Goal: Task Accomplishment & Management: Use online tool/utility

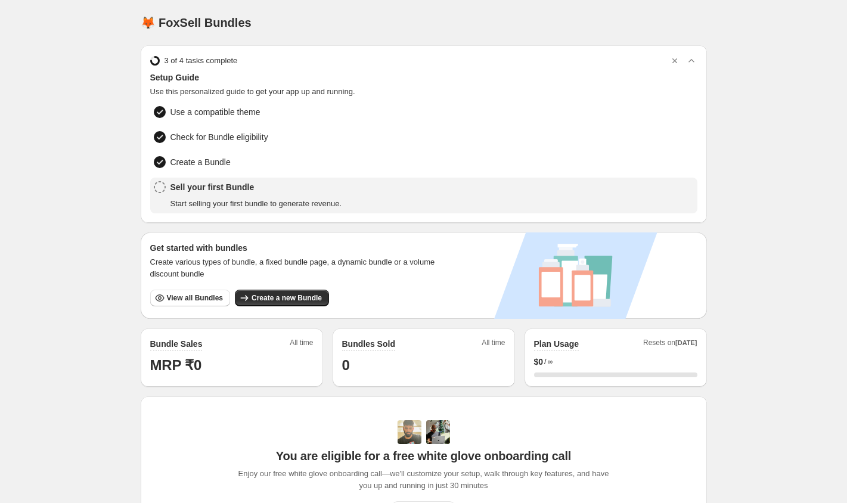
scroll to position [36, 0]
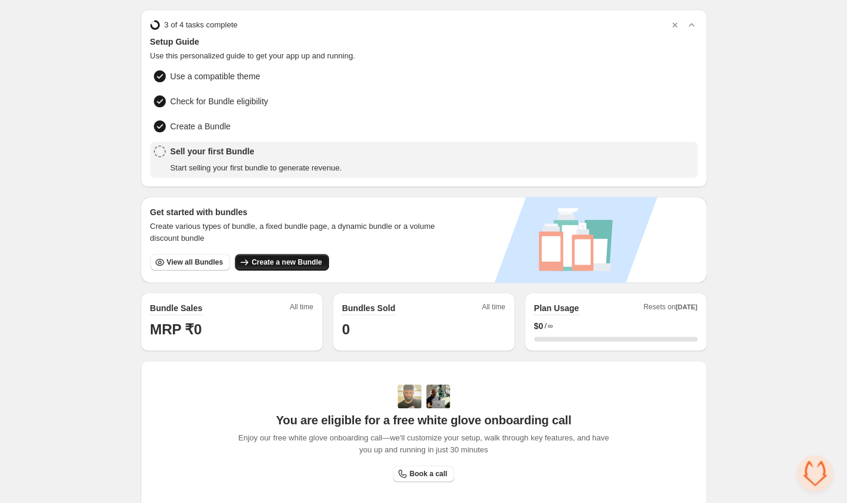
click at [246, 256] on icon "button" at bounding box center [244, 262] width 12 height 12
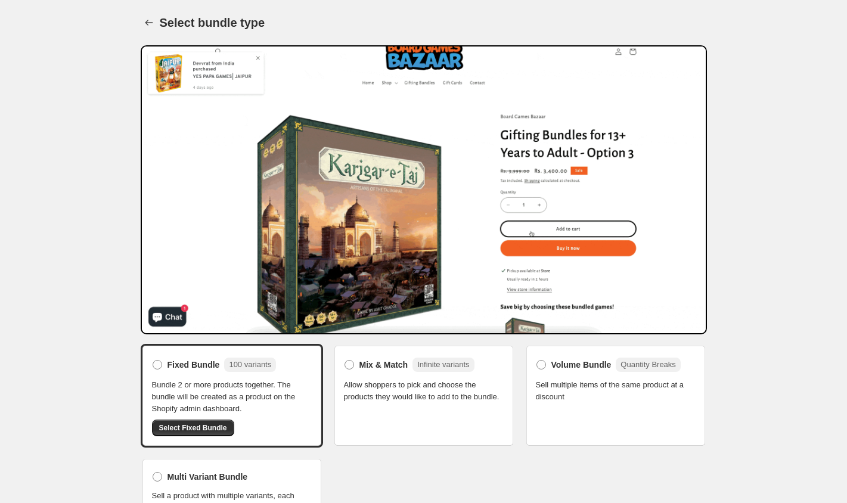
scroll to position [30, 0]
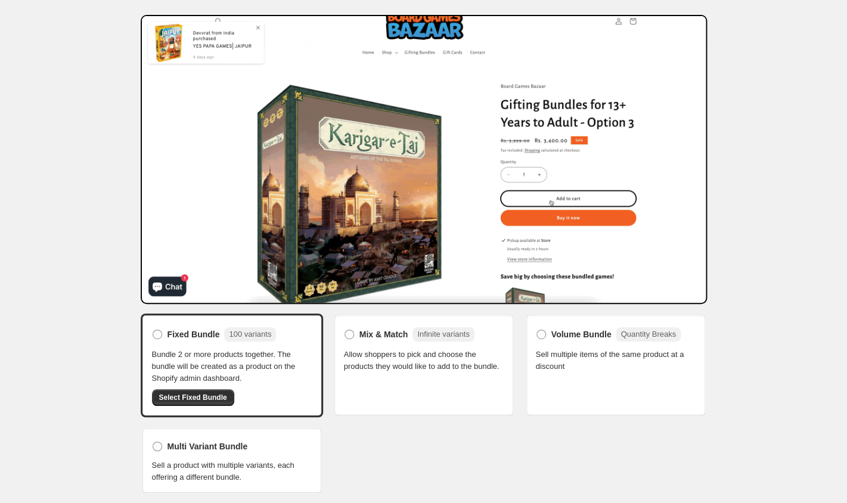
click at [384, 350] on span "Allow shoppers to pick and choose the products they would like to add to the bu…" at bounding box center [424, 361] width 160 height 24
click at [375, 346] on div "Mix & Match Infinite variants Allow shoppers to pick and choose the products th…" at bounding box center [424, 349] width 160 height 48
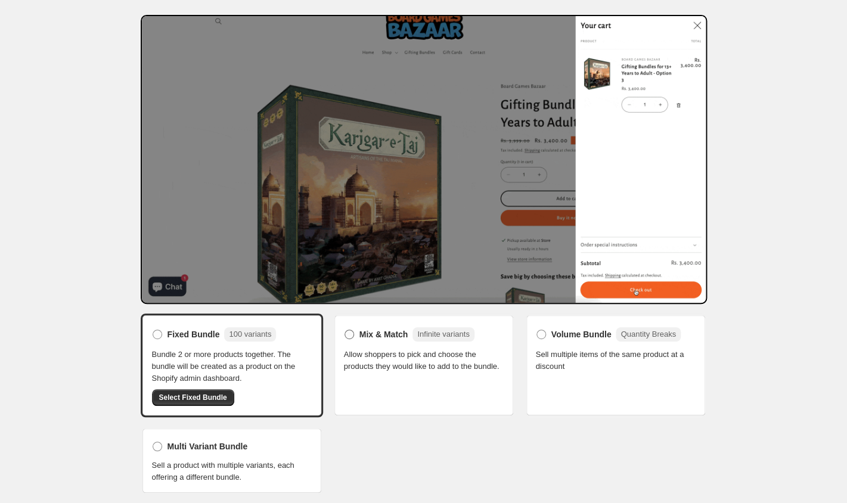
click at [364, 335] on span "Mix & Match" at bounding box center [383, 334] width 49 height 12
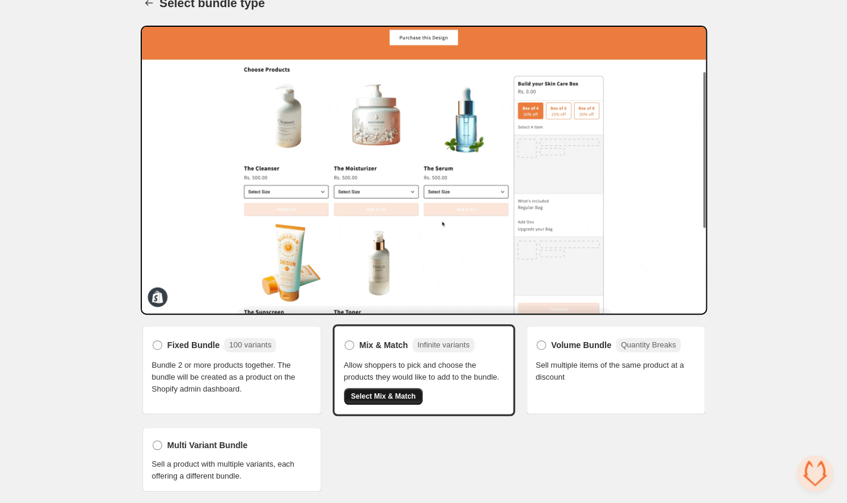
click at [408, 400] on button "Select Mix & Match" at bounding box center [383, 396] width 79 height 17
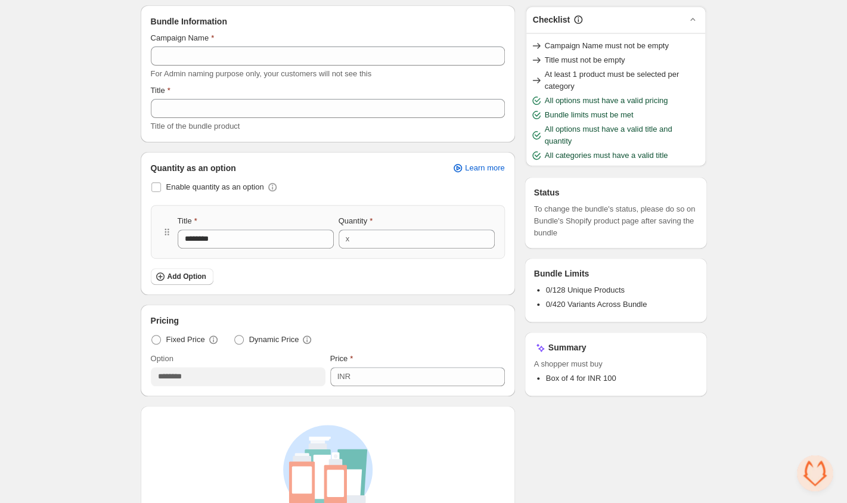
scroll to position [72, 0]
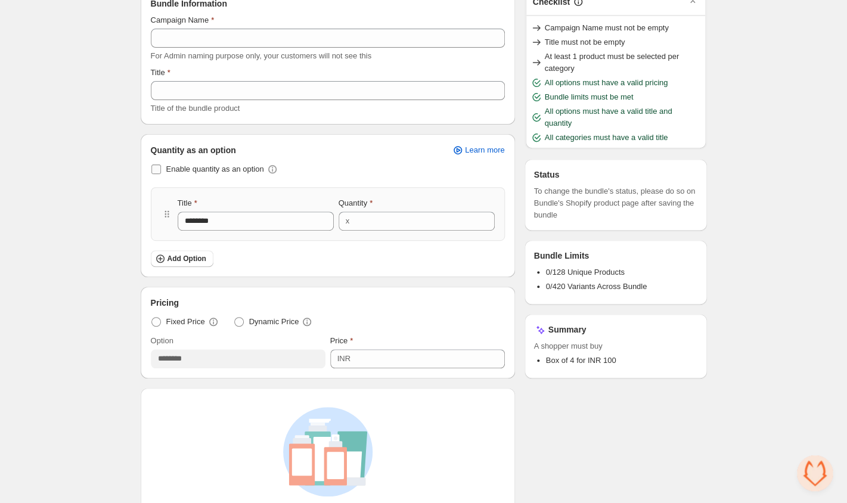
click at [186, 172] on span "Enable quantity as an option" at bounding box center [215, 168] width 98 height 9
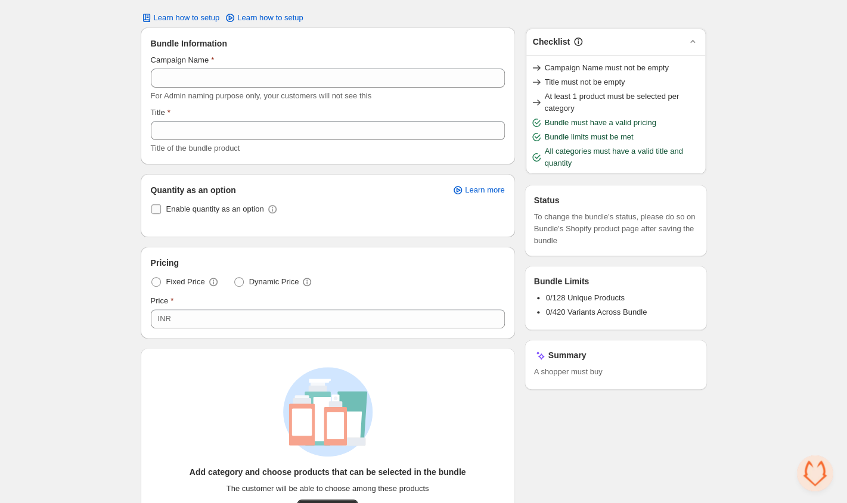
scroll to position [8, 0]
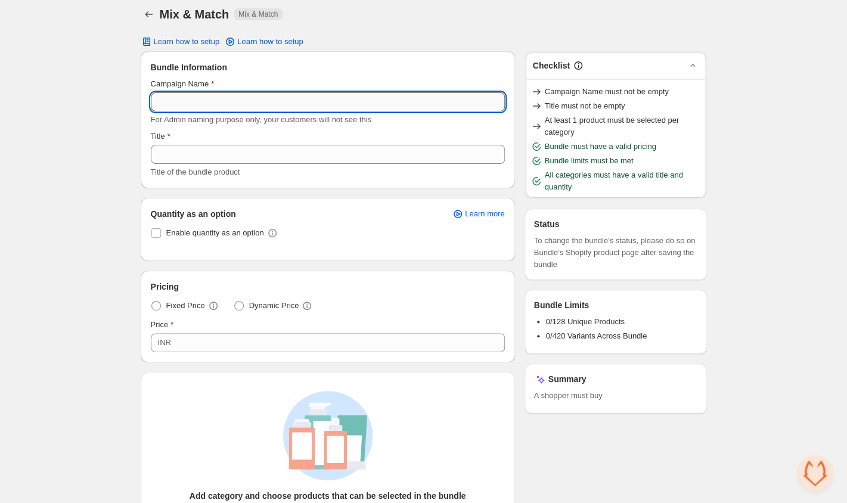
click at [197, 98] on input "Campaign Name" at bounding box center [328, 101] width 354 height 19
type input "**********"
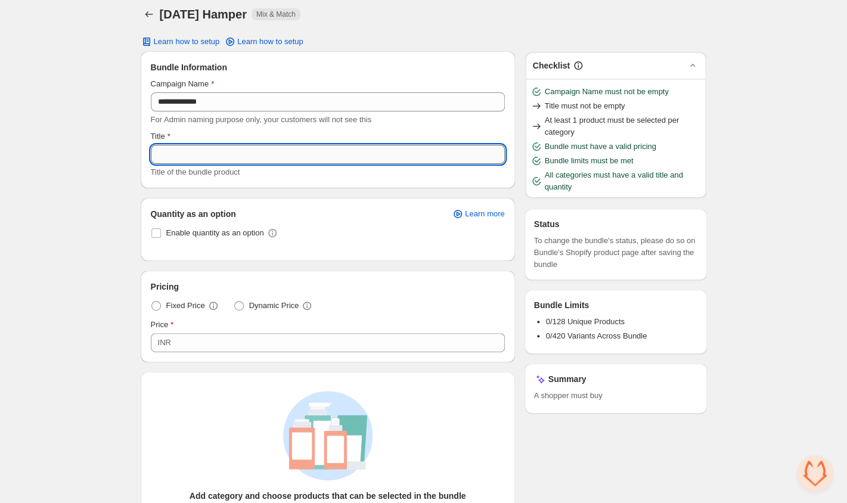
click at [187, 163] on input "Title" at bounding box center [328, 154] width 354 height 19
type input "**********"
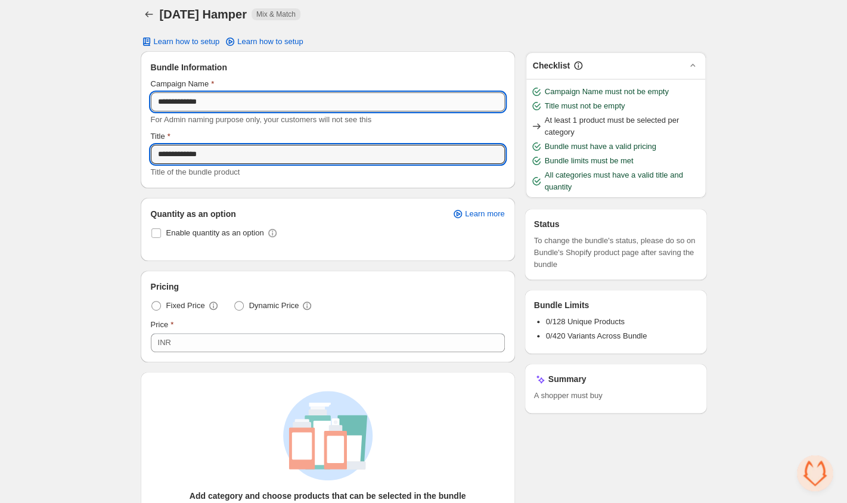
click at [181, 105] on input "**********" at bounding box center [328, 101] width 354 height 19
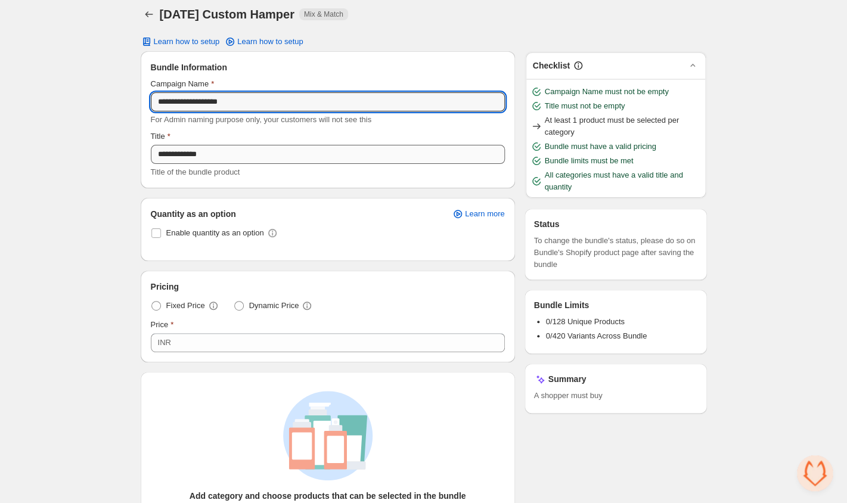
type input "**********"
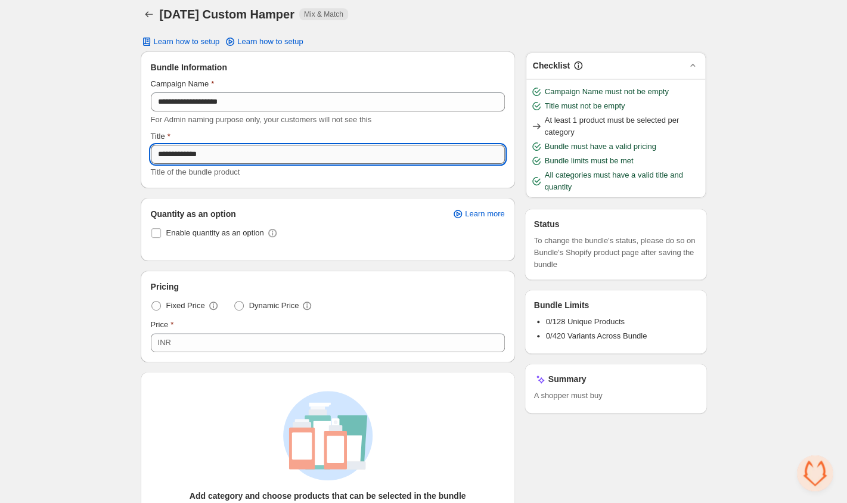
click at [219, 151] on input "**********" at bounding box center [328, 154] width 354 height 19
click at [133, 210] on div "**********" at bounding box center [423, 378] width 595 height 773
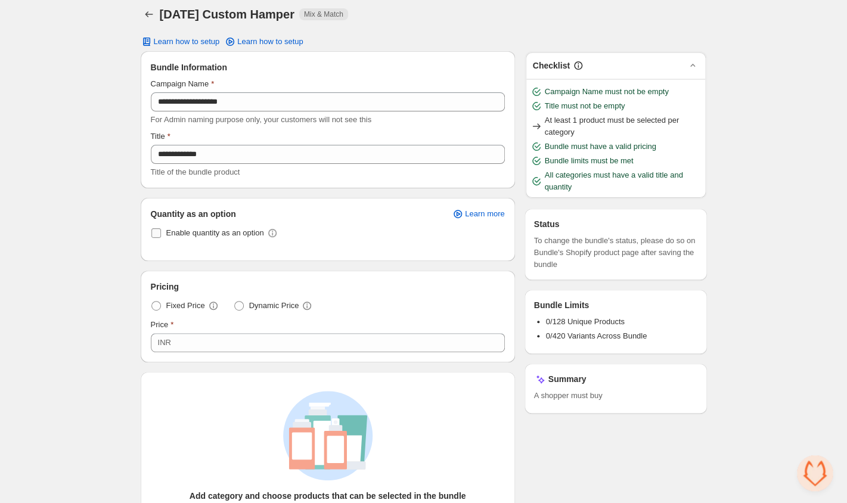
click at [188, 235] on span "Enable quantity as an option" at bounding box center [215, 232] width 98 height 9
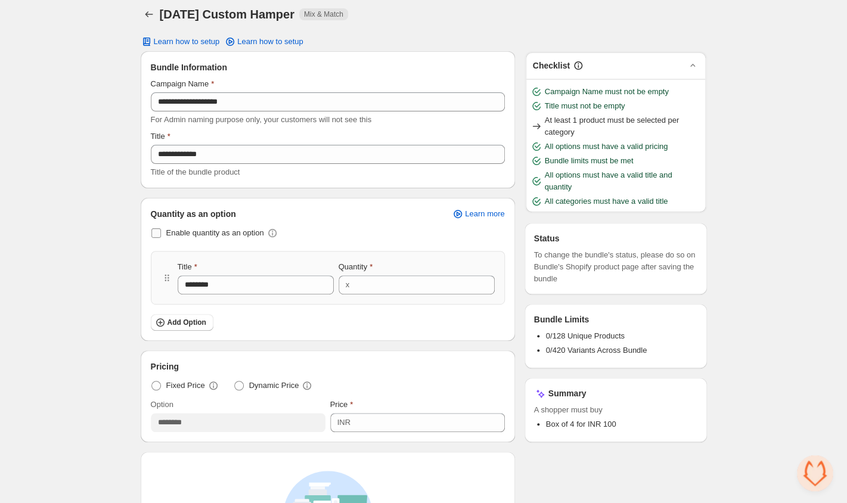
click at [188, 235] on span "Enable quantity as an option" at bounding box center [215, 232] width 98 height 9
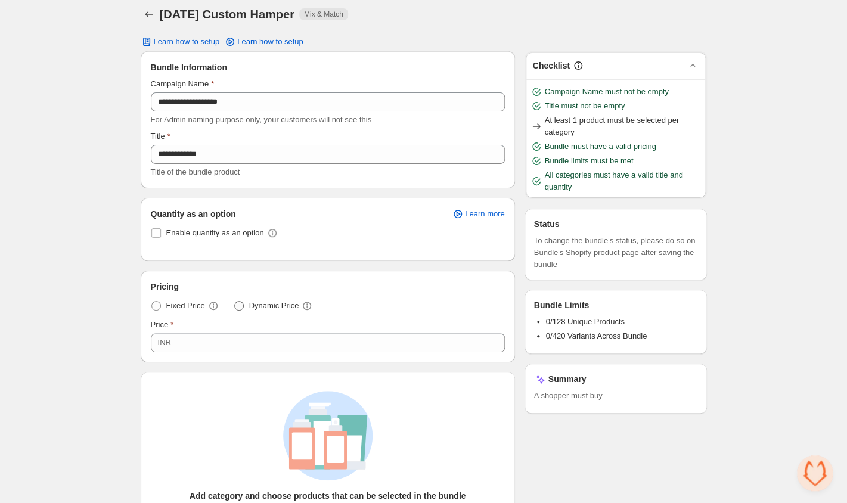
click at [254, 306] on span "Dynamic Price" at bounding box center [274, 306] width 50 height 12
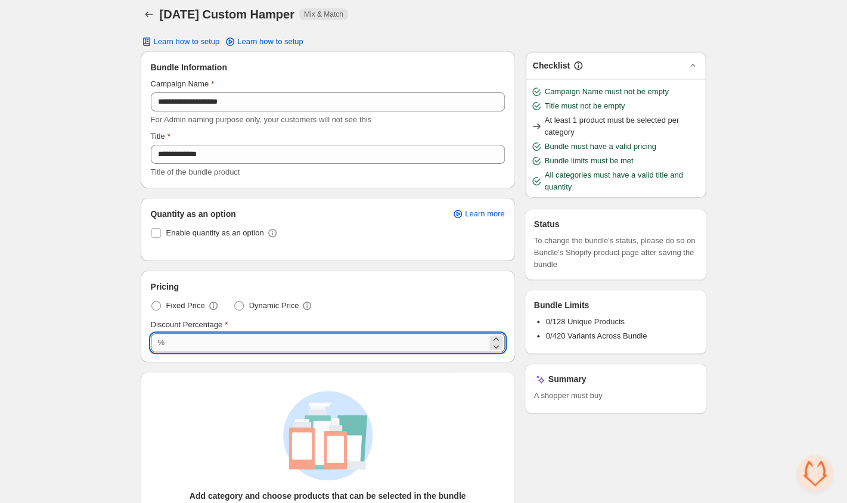
click at [194, 347] on input "***" at bounding box center [327, 342] width 318 height 19
type input "*"
click at [100, 328] on div "**********" at bounding box center [423, 378] width 847 height 773
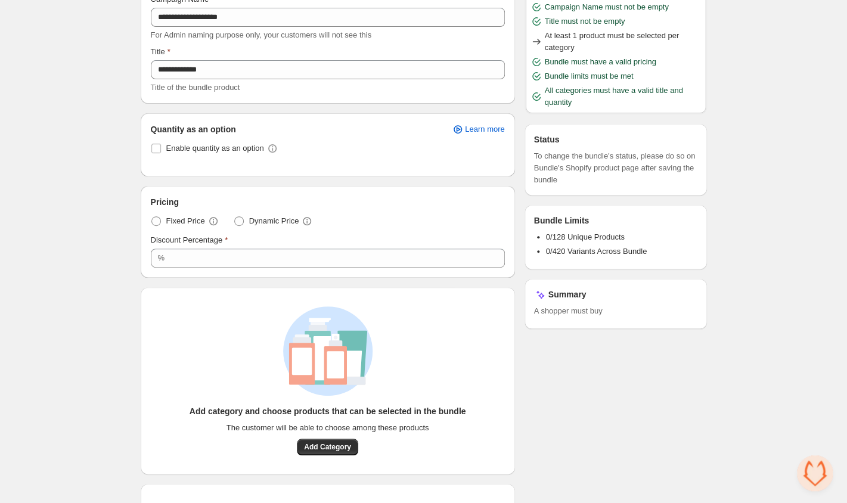
scroll to position [161, 0]
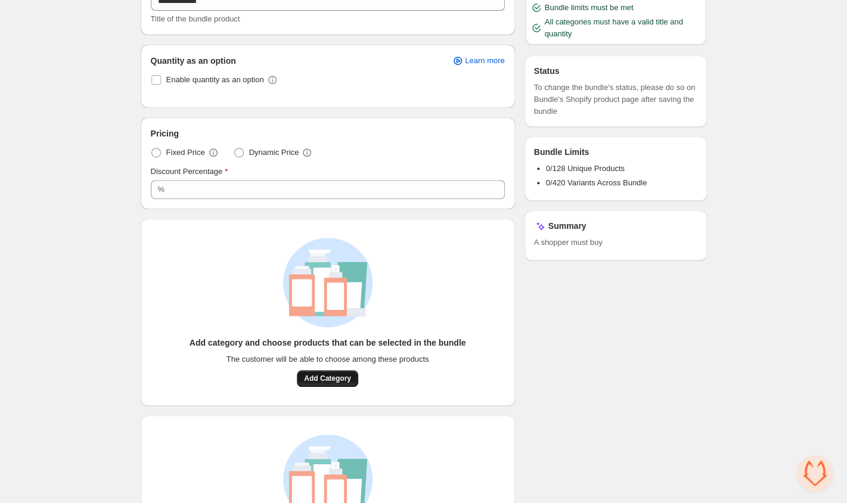
click at [310, 379] on span "Add Category" at bounding box center [327, 379] width 47 height 10
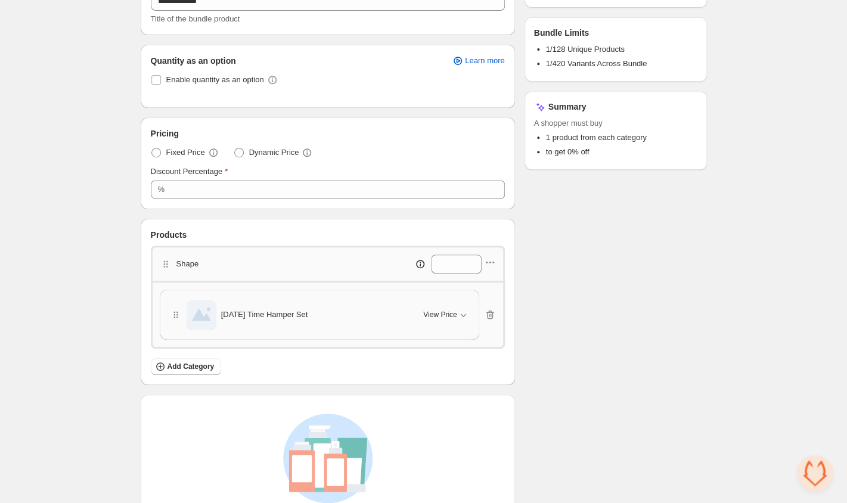
scroll to position [195, 0]
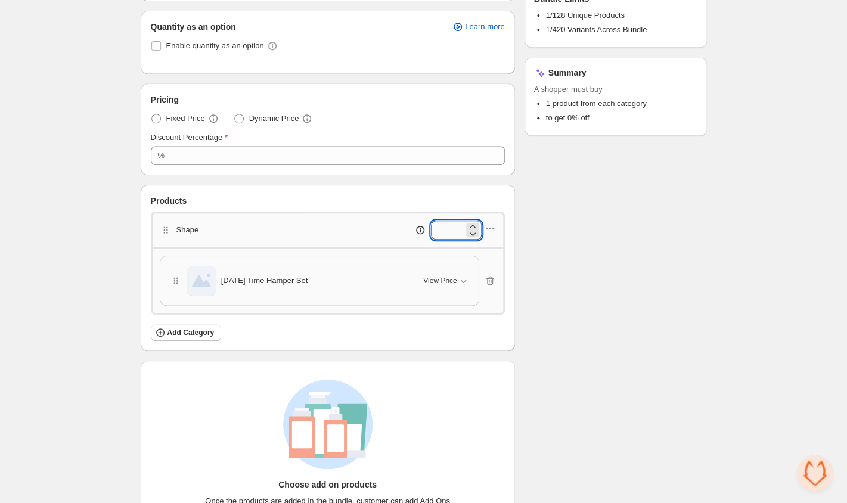
click at [434, 231] on input "*" at bounding box center [447, 229] width 33 height 19
click at [355, 231] on div "*" at bounding box center [418, 229] width 126 height 19
click at [489, 231] on icon "button" at bounding box center [490, 228] width 12 height 12
click at [489, 274] on span "Edit products" at bounding box center [495, 271] width 64 height 12
click at [458, 285] on icon "button" at bounding box center [463, 281] width 12 height 12
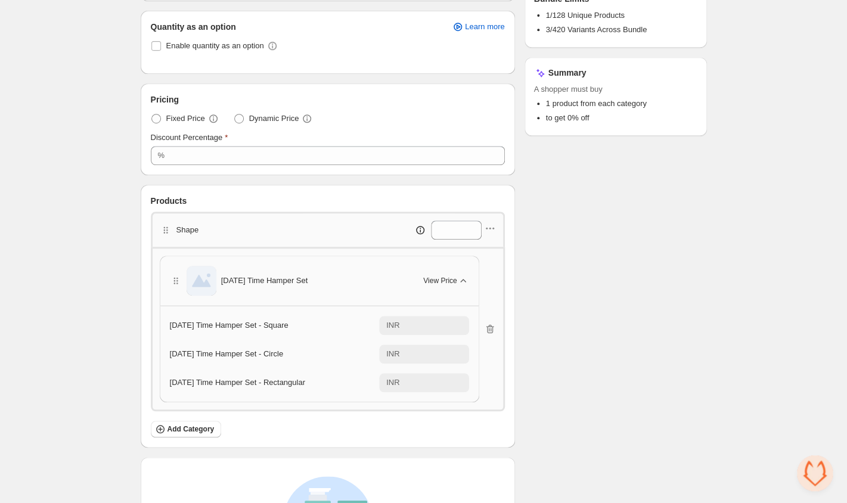
click at [606, 290] on div "Checklist Status To change the bundle's status, please do so on Bundle's Shopif…" at bounding box center [615, 254] width 182 height 780
click at [459, 277] on icon "button" at bounding box center [463, 281] width 12 height 12
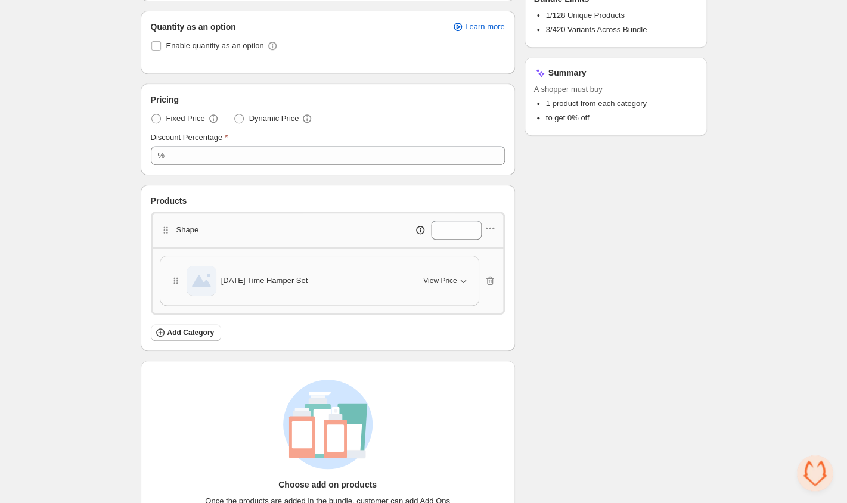
click at [459, 277] on icon "button" at bounding box center [463, 281] width 12 height 12
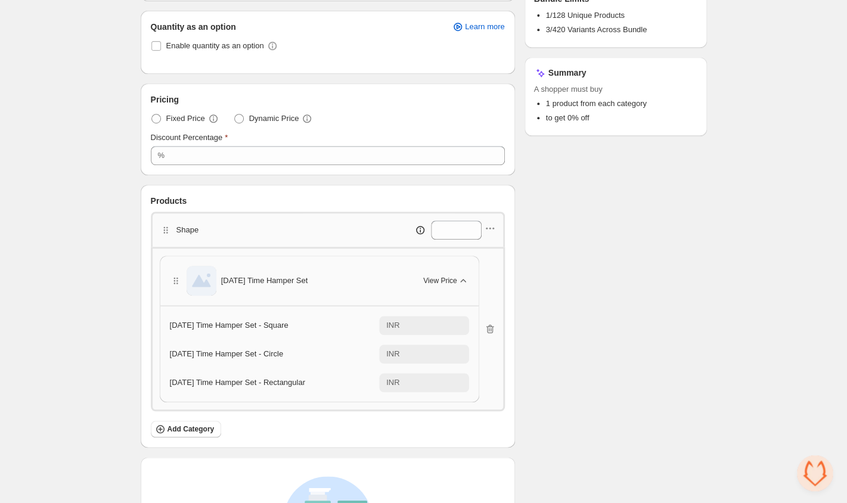
click at [445, 275] on button "View Price" at bounding box center [446, 280] width 60 height 19
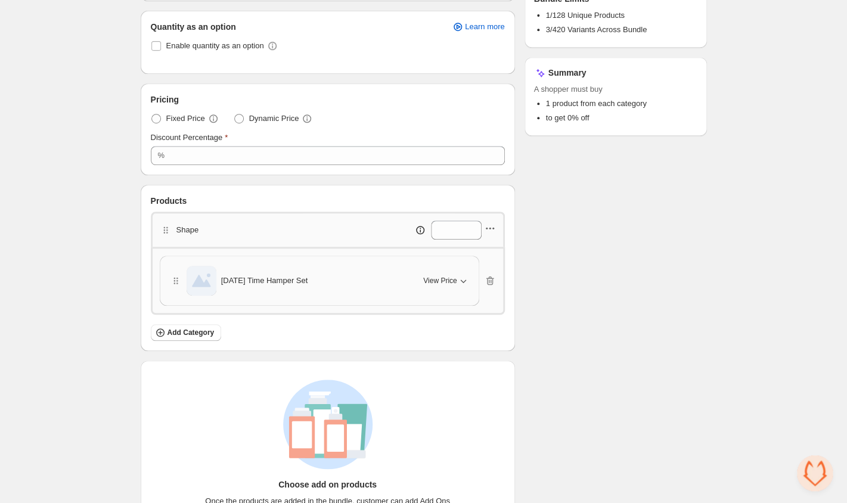
click at [495, 229] on icon "button" at bounding box center [490, 228] width 12 height 12
click at [569, 222] on div "Checklist Status To change the bundle's status, please do so on Bundle's Shopif…" at bounding box center [615, 206] width 182 height 684
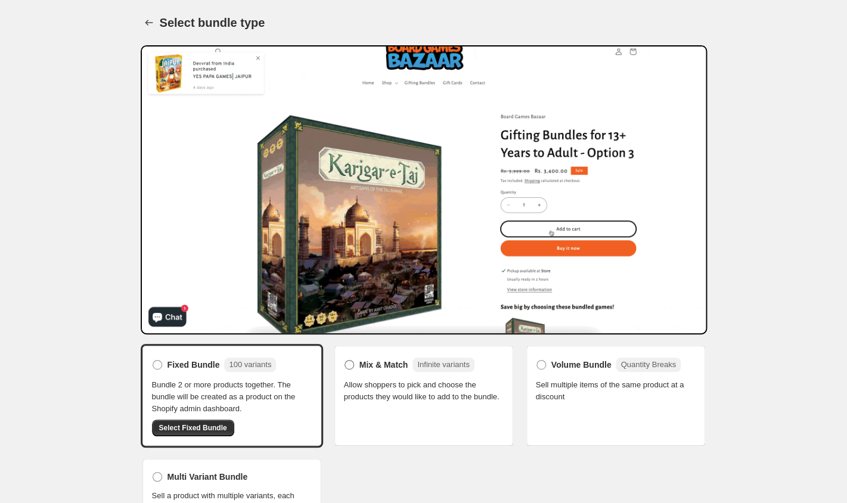
click at [423, 368] on span "Infinite variants" at bounding box center [443, 364] width 52 height 9
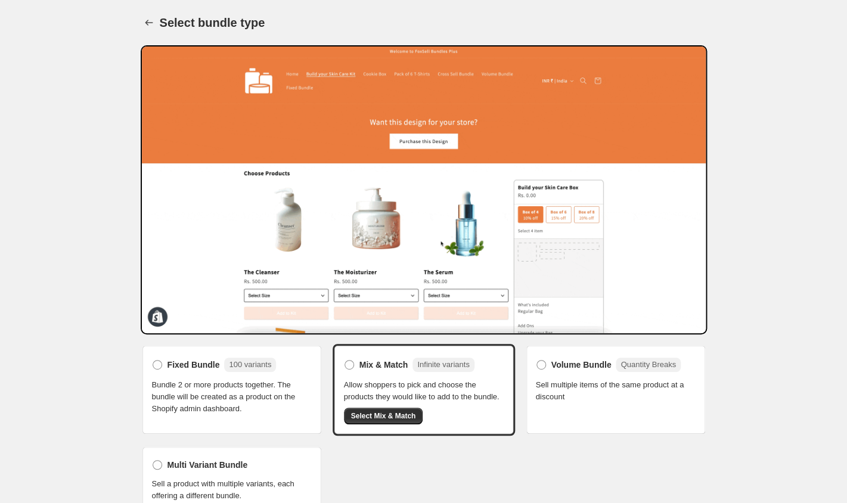
scroll to position [32, 0]
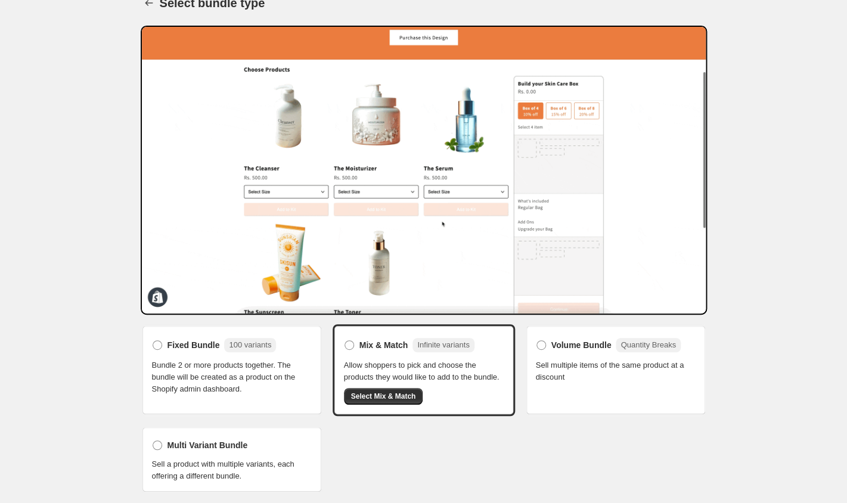
click at [287, 359] on span "Bundle 2 or more products together. The bundle will be created as a product on …" at bounding box center [232, 377] width 160 height 36
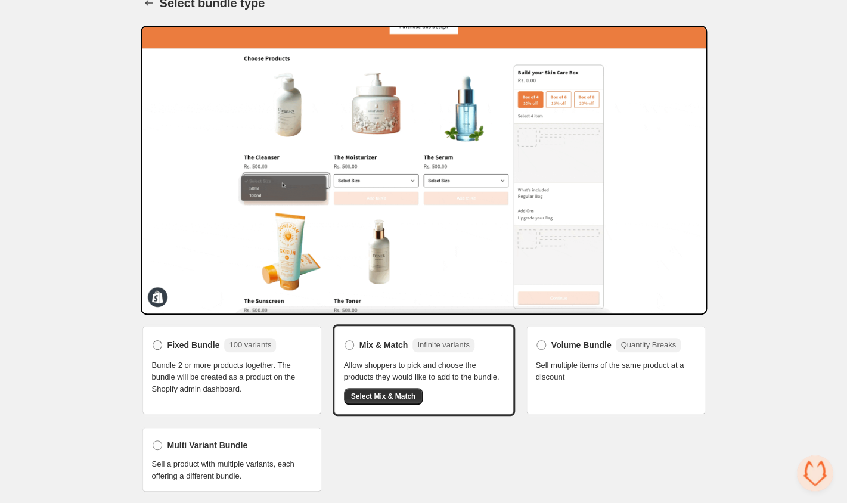
click at [187, 339] on span "Fixed Bundle" at bounding box center [193, 345] width 52 height 12
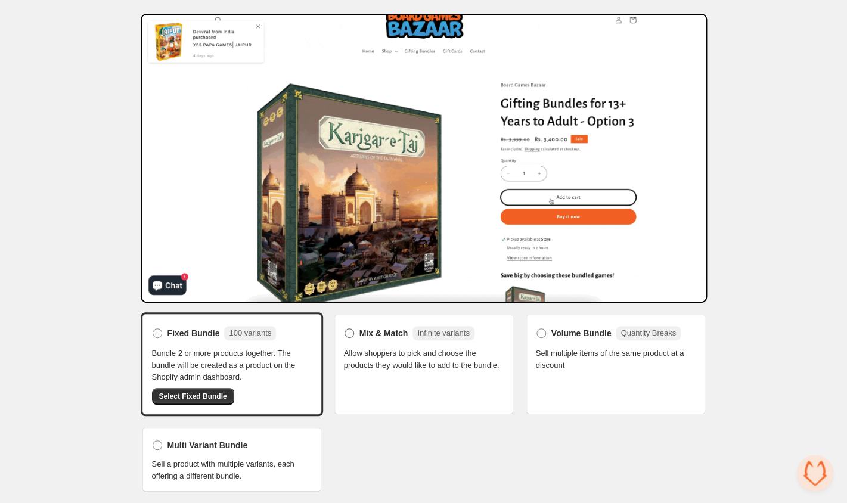
click at [398, 330] on span "Mix & Match" at bounding box center [383, 333] width 49 height 12
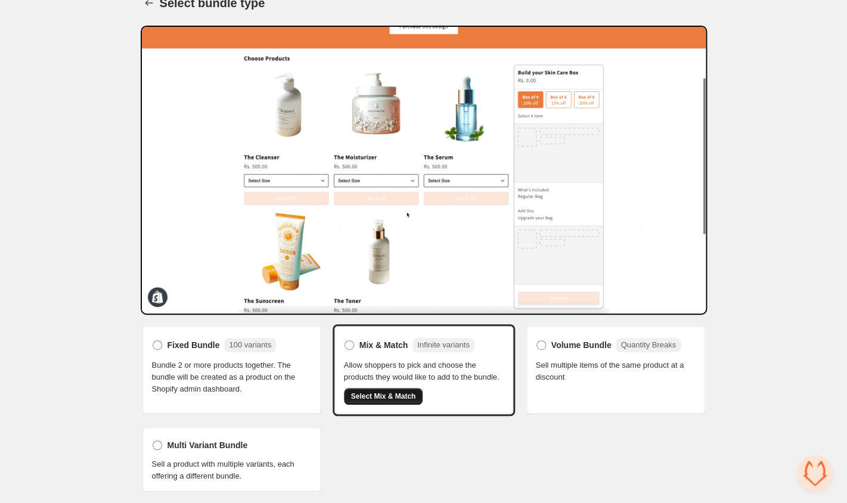
click at [359, 396] on span "Select Mix & Match" at bounding box center [383, 397] width 65 height 10
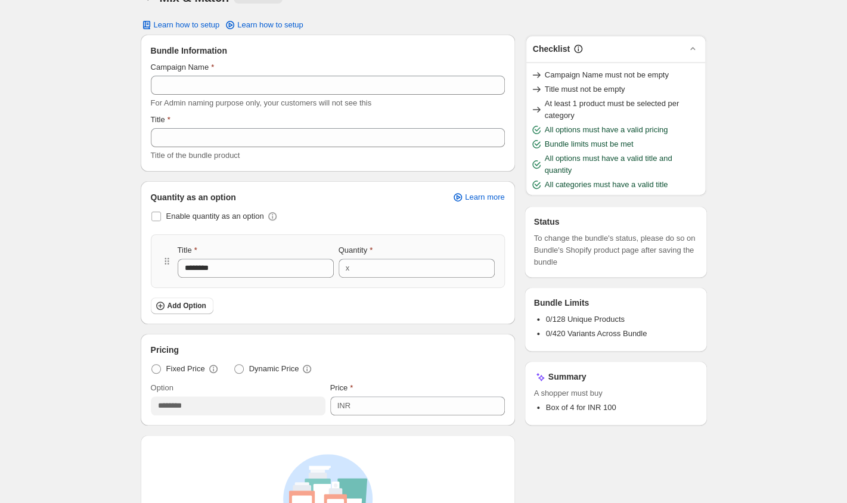
scroll to position [31, 0]
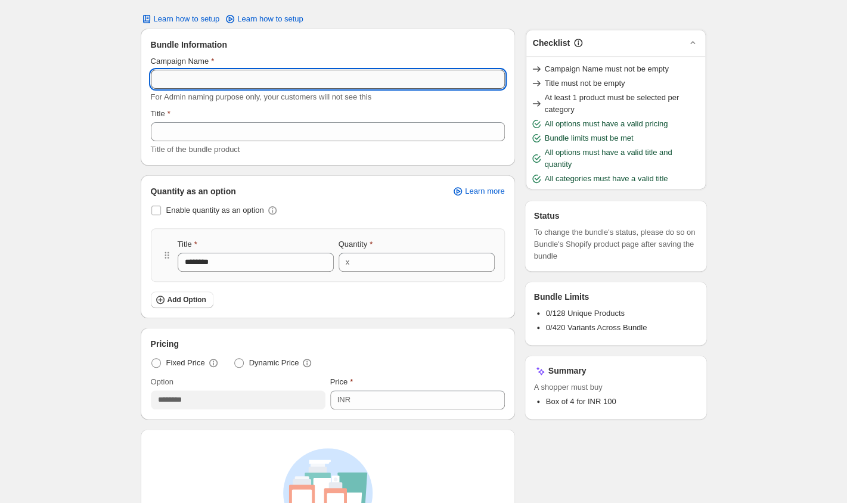
click at [212, 75] on input "Campaign Name" at bounding box center [328, 79] width 354 height 19
type input "**********"
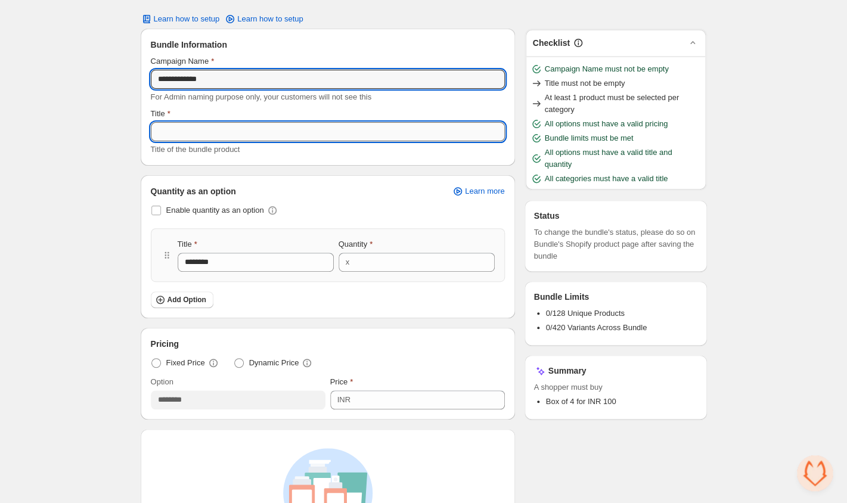
click at [185, 133] on input "Title" at bounding box center [328, 131] width 354 height 19
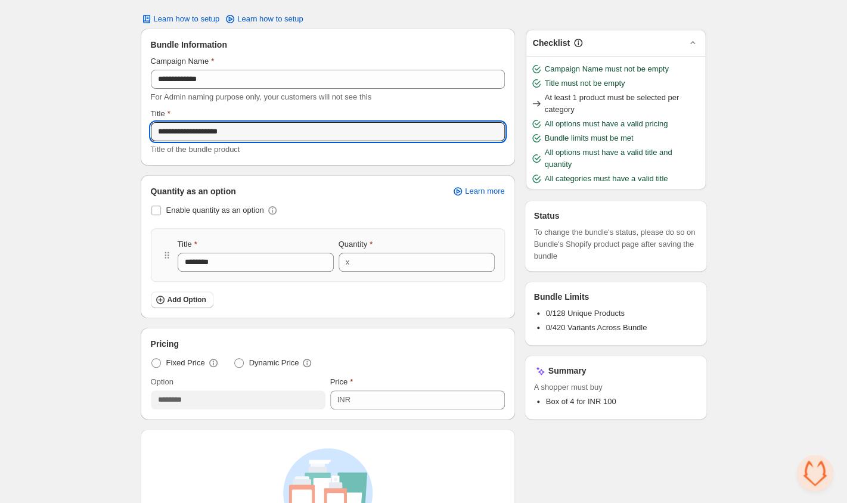
type input "**********"
click at [204, 157] on div "**********" at bounding box center [327, 97] width 373 height 136
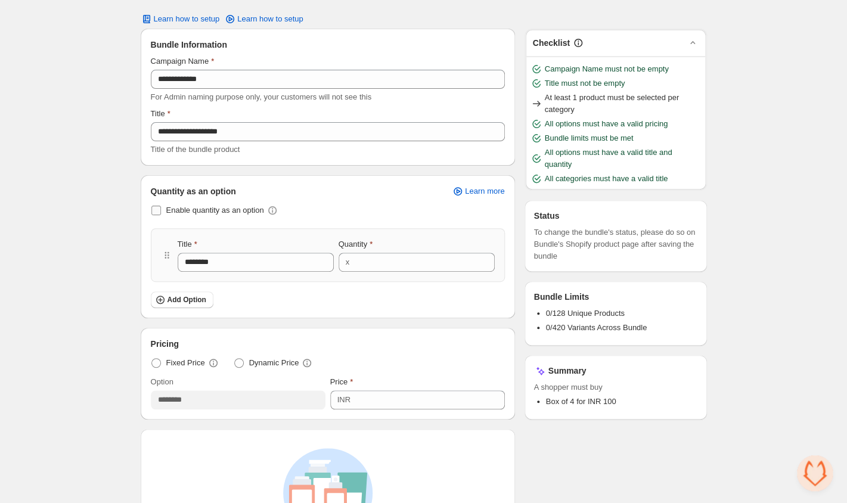
click at [198, 212] on span "Enable quantity as an option" at bounding box center [215, 210] width 98 height 9
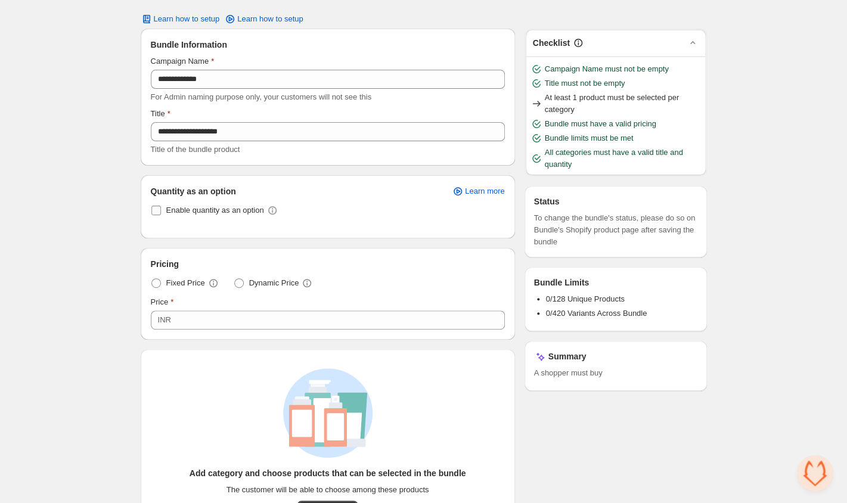
scroll to position [67, 0]
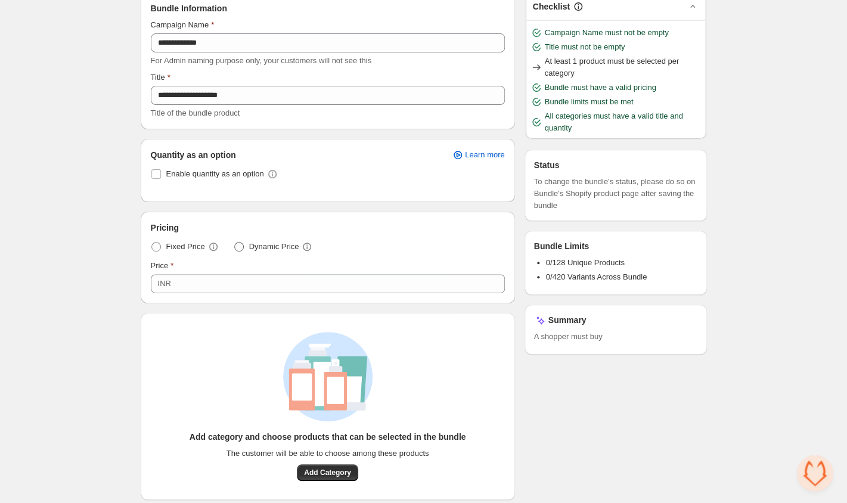
click at [255, 242] on span "Dynamic Price" at bounding box center [274, 247] width 50 height 12
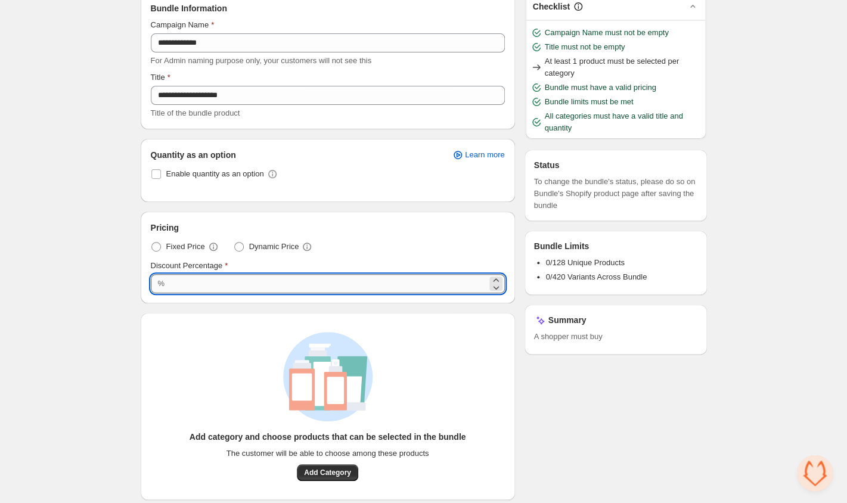
click at [217, 284] on input "***" at bounding box center [327, 283] width 318 height 19
type input "*"
click at [113, 275] on div "**********" at bounding box center [423, 319] width 847 height 773
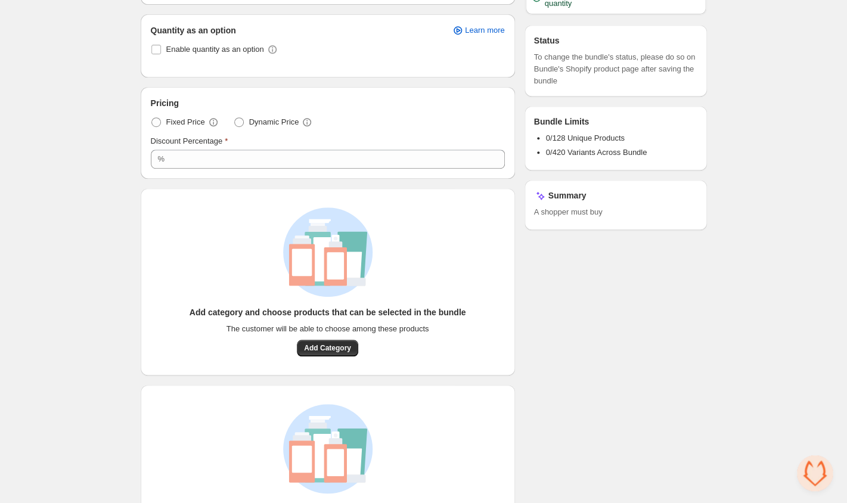
scroll to position [203, 0]
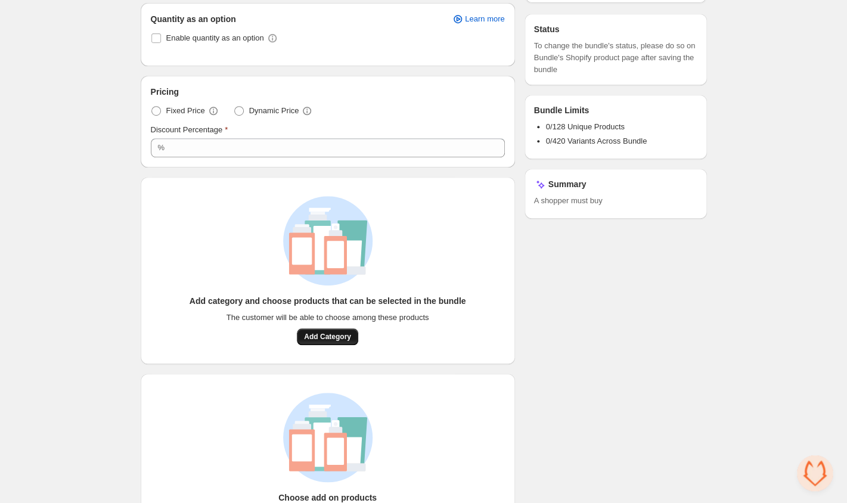
click at [319, 336] on span "Add Category" at bounding box center [327, 337] width 47 height 10
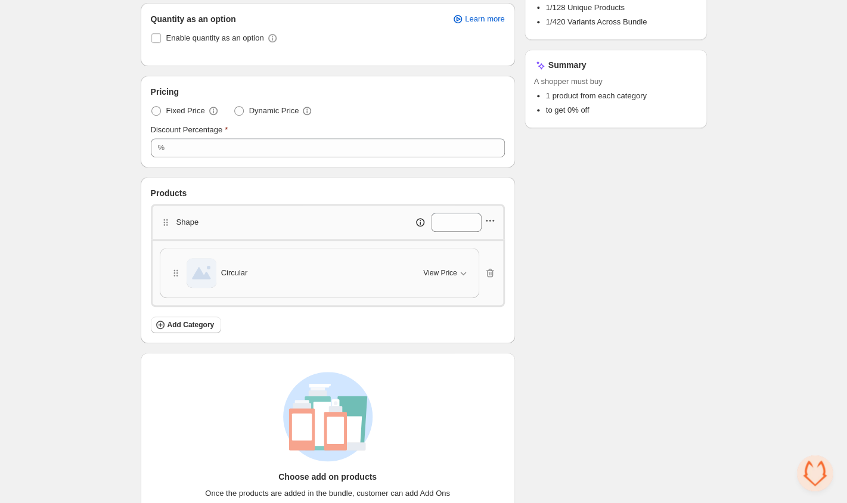
click at [487, 220] on icon "button" at bounding box center [490, 221] width 12 height 12
click at [484, 263] on span "Edit products" at bounding box center [495, 263] width 64 height 12
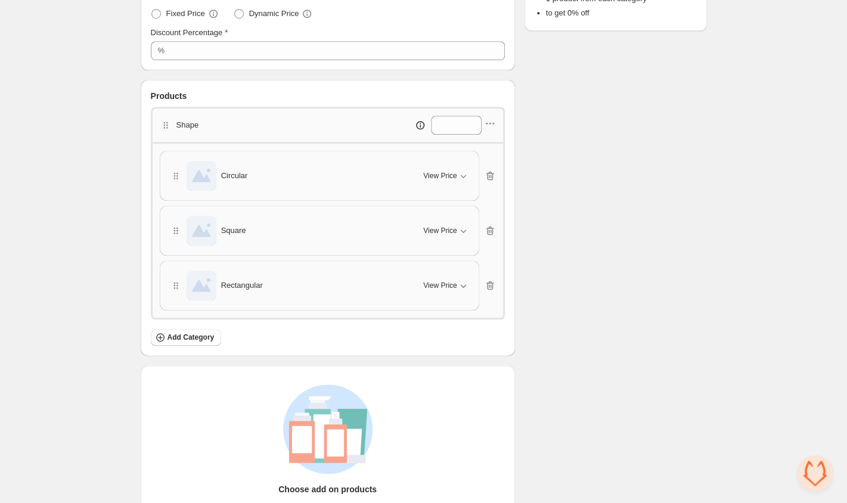
scroll to position [338, 0]
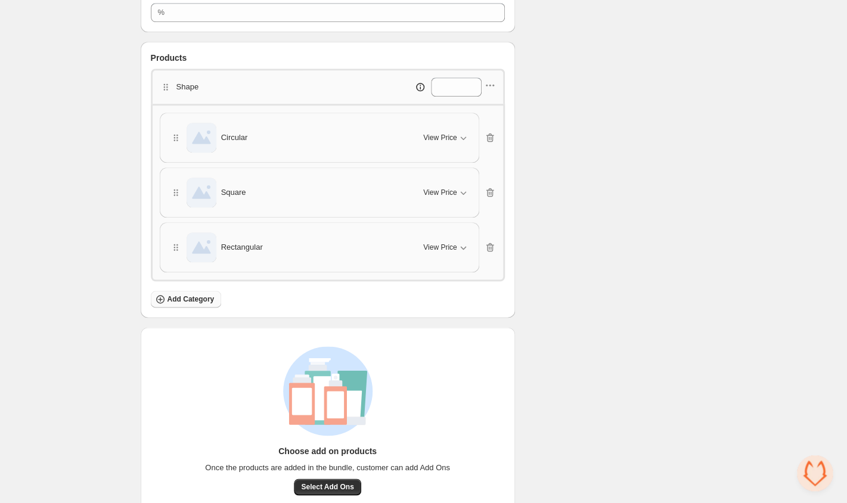
click at [212, 298] on span "Add Category" at bounding box center [190, 299] width 47 height 10
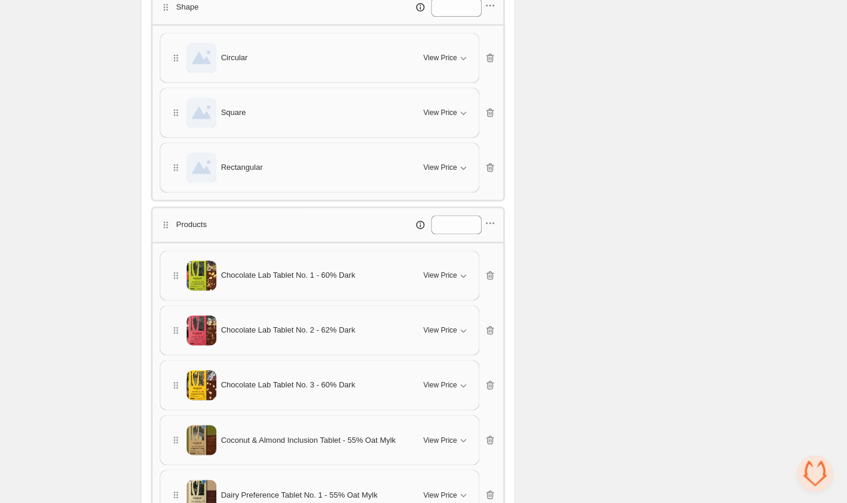
scroll to position [420, 0]
click at [440, 273] on span "View Price" at bounding box center [439, 274] width 33 height 10
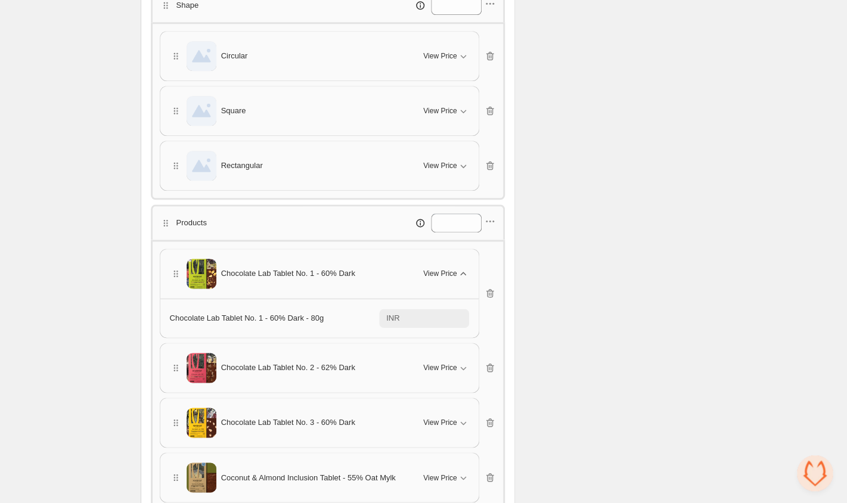
click at [440, 272] on span "View Price" at bounding box center [439, 274] width 33 height 10
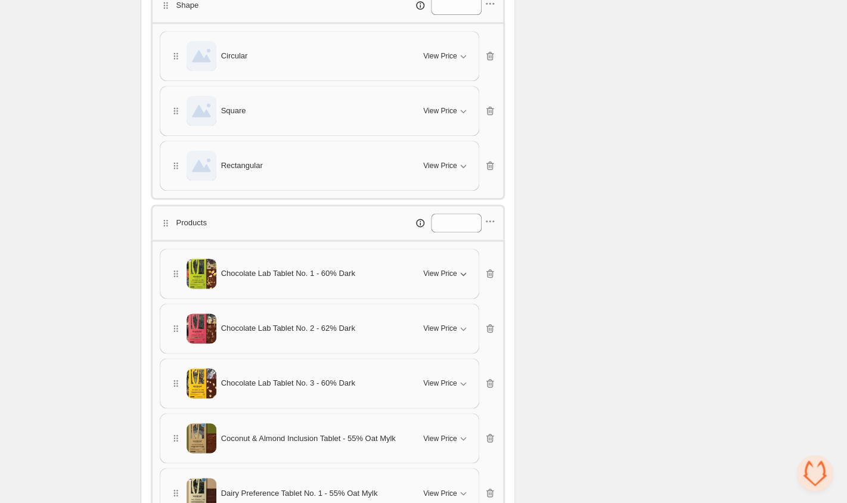
click at [440, 272] on span "View Price" at bounding box center [439, 274] width 33 height 10
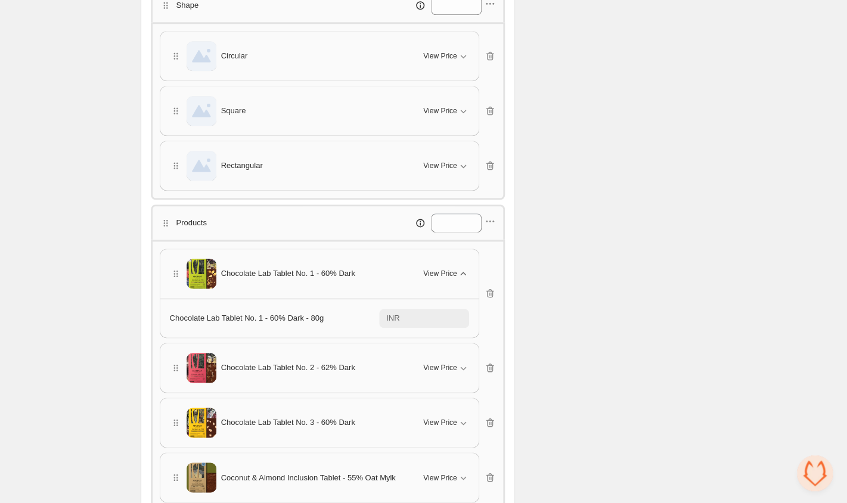
click at [440, 272] on span "View Price" at bounding box center [439, 274] width 33 height 10
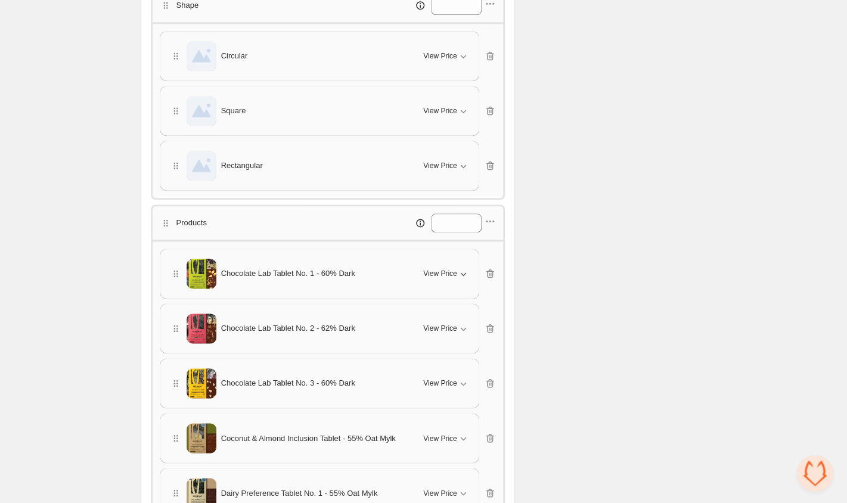
click at [440, 272] on span "View Price" at bounding box center [439, 274] width 33 height 10
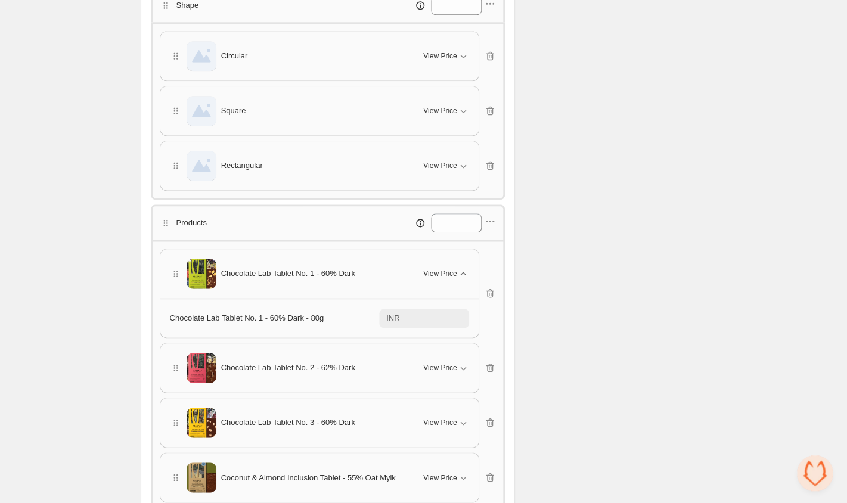
click at [440, 281] on button "View Price" at bounding box center [446, 273] width 60 height 19
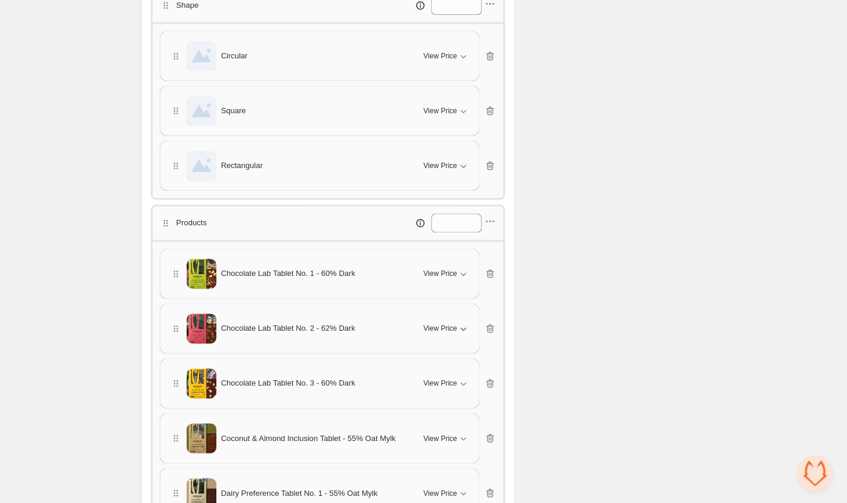
click at [443, 328] on span "View Price" at bounding box center [439, 329] width 33 height 10
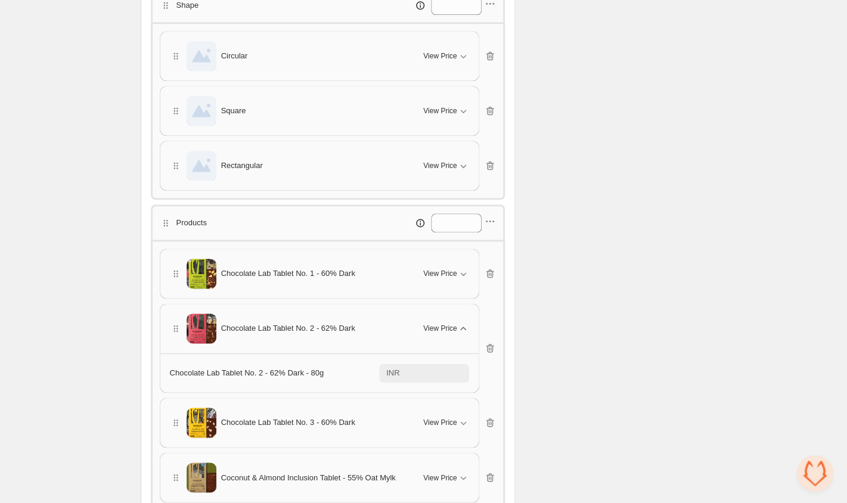
click at [443, 328] on span "View Price" at bounding box center [439, 329] width 33 height 10
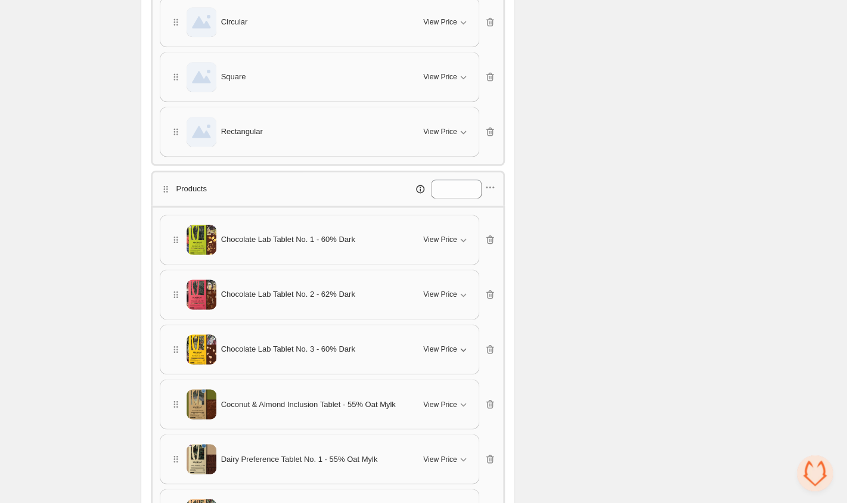
click at [443, 352] on span "View Price" at bounding box center [439, 349] width 33 height 10
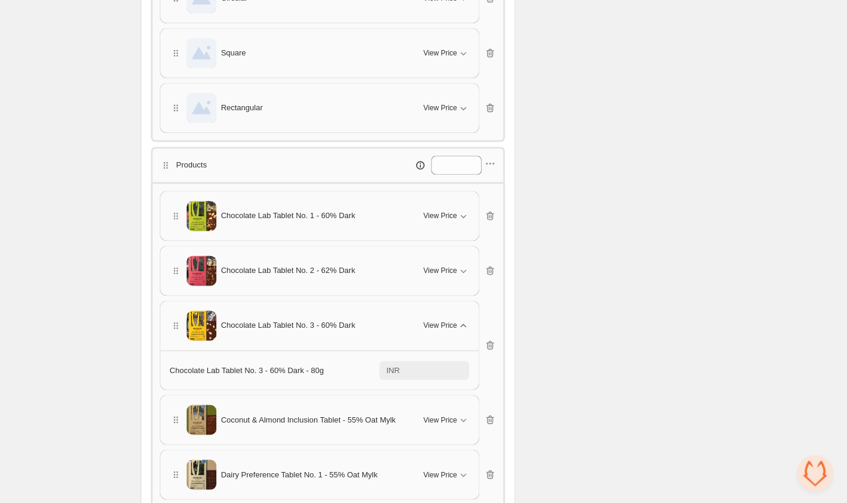
scroll to position [496, 0]
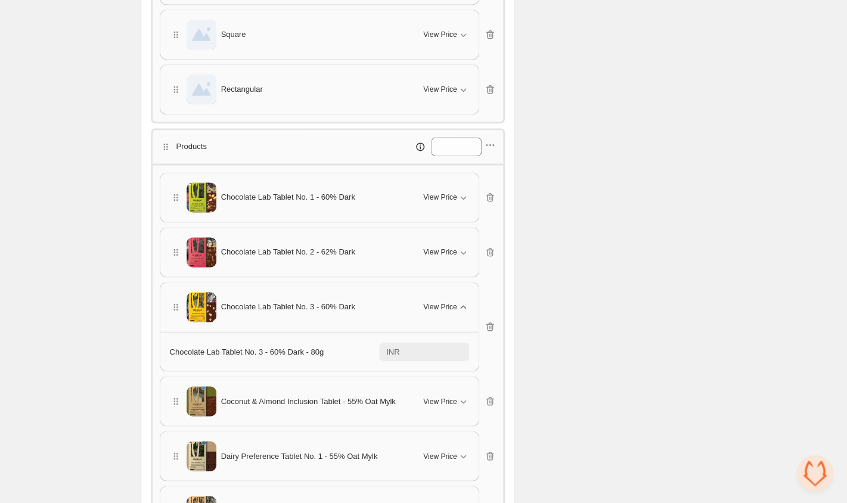
click at [440, 310] on span "View Price" at bounding box center [439, 307] width 33 height 10
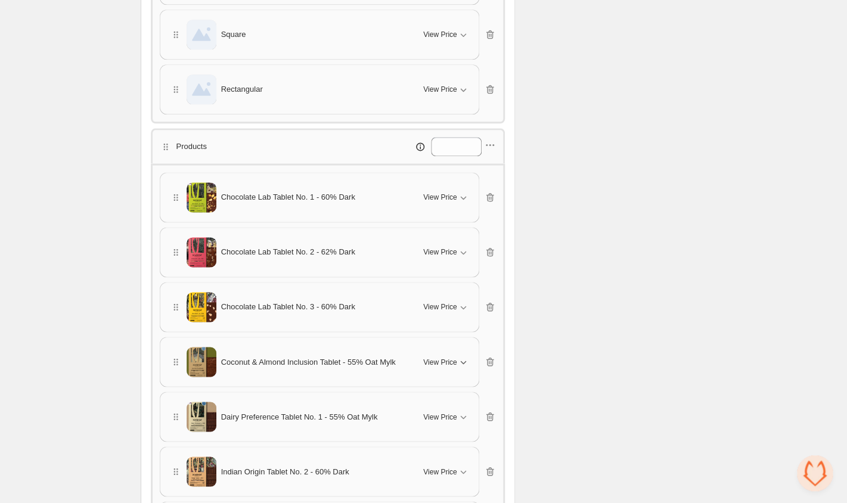
click at [440, 365] on span "View Price" at bounding box center [439, 362] width 33 height 10
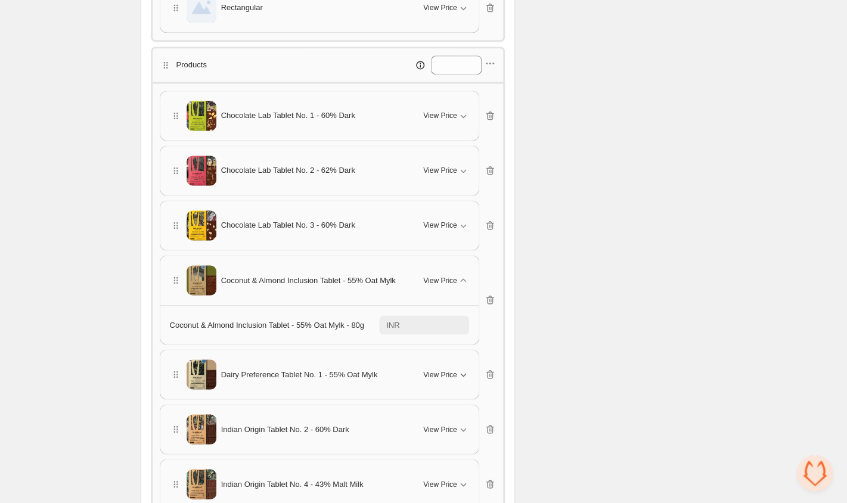
click at [440, 369] on span "View Price" at bounding box center [439, 374] width 33 height 10
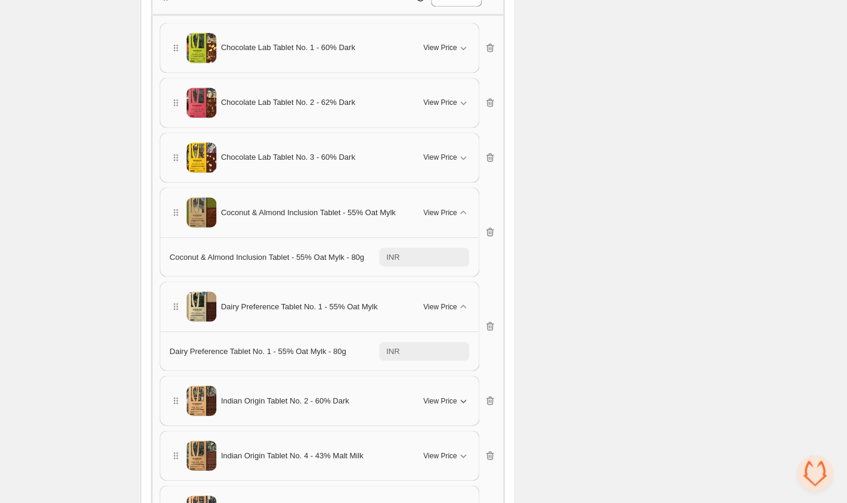
click at [442, 403] on span "View Price" at bounding box center [439, 401] width 33 height 10
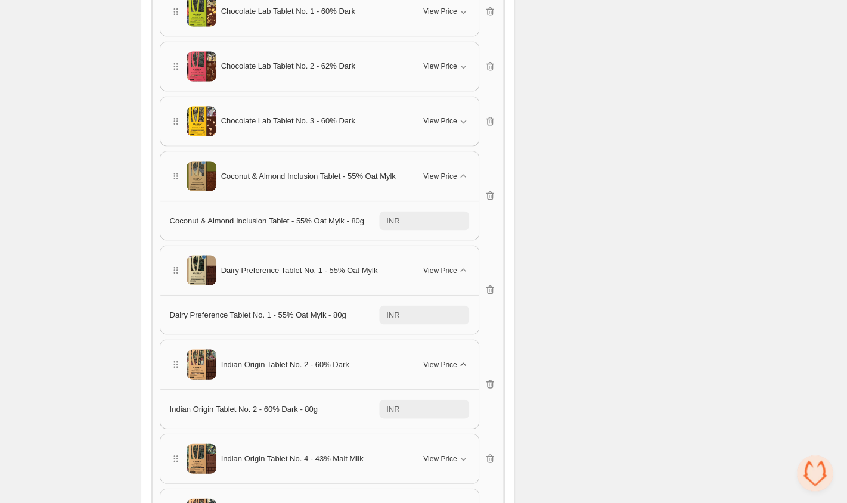
scroll to position [735, 0]
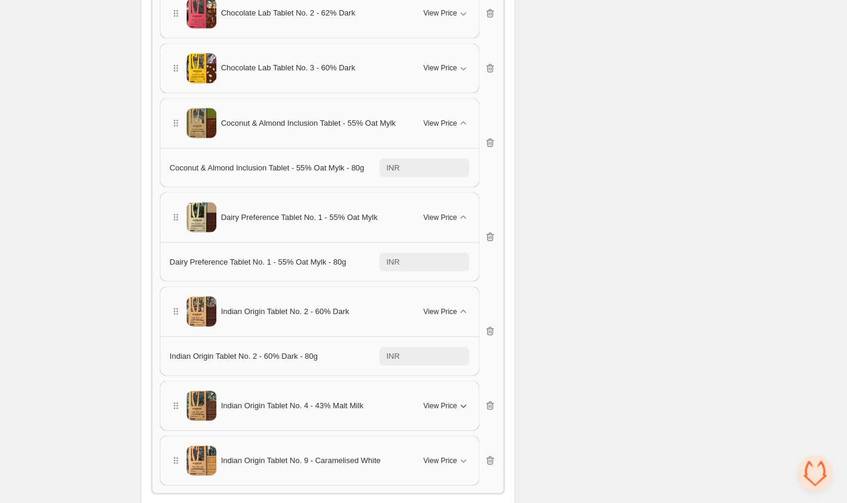
click at [442, 411] on div "View Price" at bounding box center [445, 405] width 45 height 12
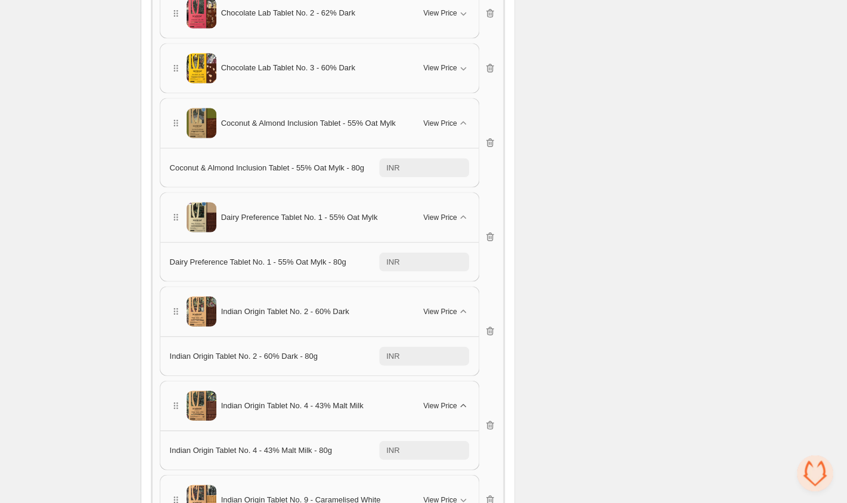
scroll to position [807, 0]
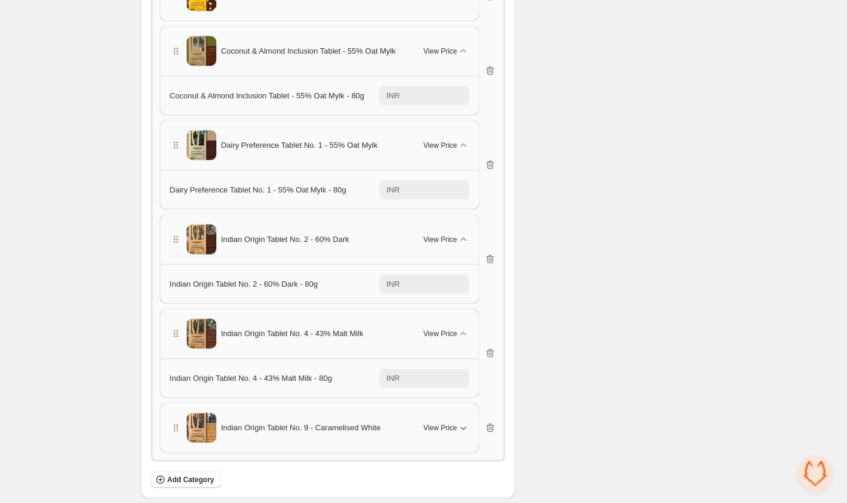
click at [442, 430] on span "View Price" at bounding box center [439, 428] width 33 height 10
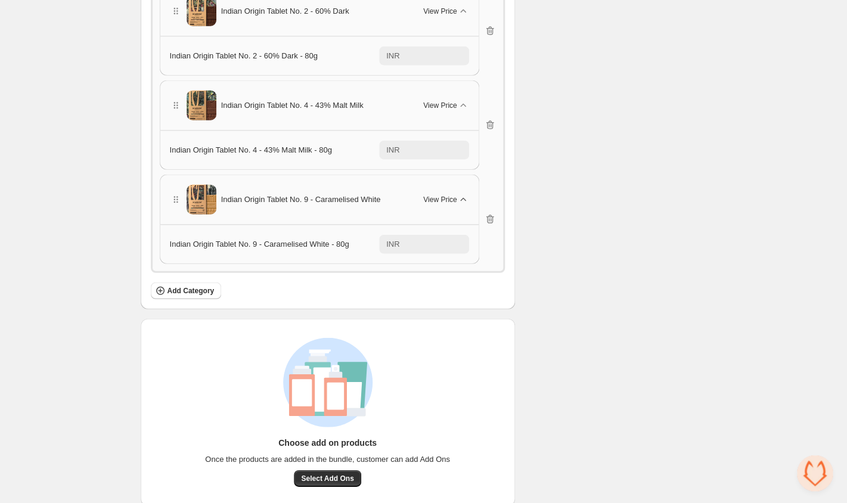
scroll to position [1048, 0]
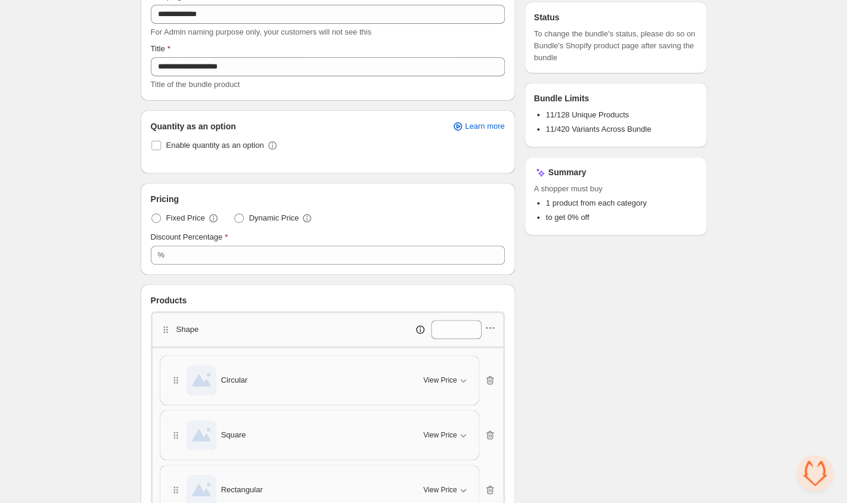
scroll to position [0, 0]
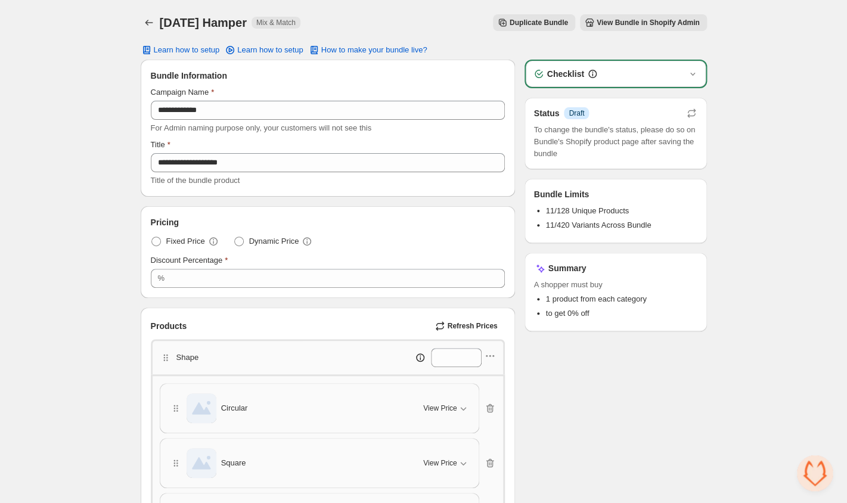
click at [605, 26] on span "View Bundle in Shopify Admin" at bounding box center [648, 23] width 103 height 10
